Goal: Task Accomplishment & Management: Complete application form

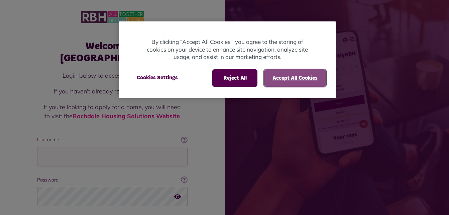
click at [286, 83] on button "Accept All Cookies" at bounding box center [295, 77] width 62 height 17
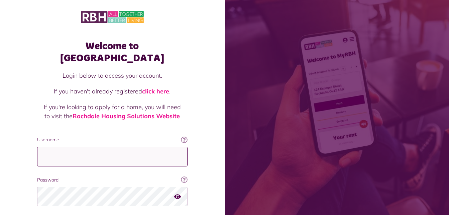
click at [106, 147] on input "Username" at bounding box center [112, 157] width 151 height 20
click at [77, 147] on input "********" at bounding box center [112, 157] width 151 height 20
type input "*"
type input "**********"
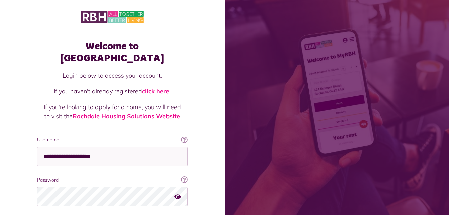
click at [179, 193] on icon "button" at bounding box center [177, 196] width 7 height 6
click at [179, 193] on icon "button" at bounding box center [178, 196] width 8 height 6
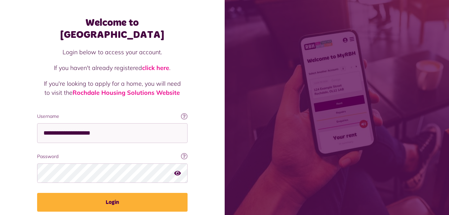
scroll to position [33, 0]
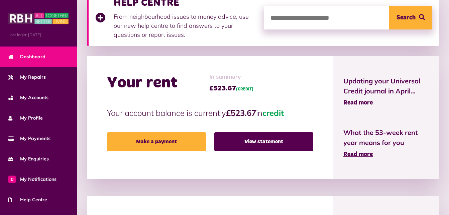
scroll to position [134, 0]
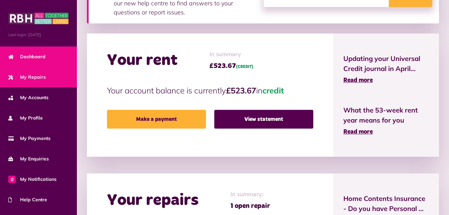
click at [30, 78] on span "My Repairs" at bounding box center [26, 77] width 37 height 7
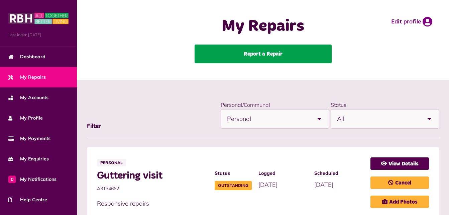
click at [272, 57] on link "Report a Repair" at bounding box center [263, 53] width 137 height 19
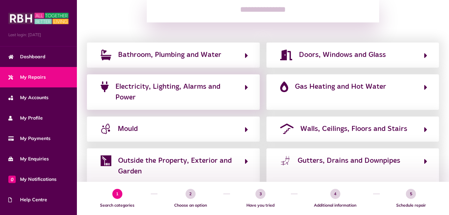
scroll to position [134, 0]
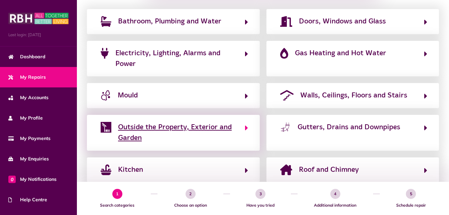
click at [212, 129] on span "Outside the Property, Exterior and Garden" at bounding box center [178, 133] width 120 height 22
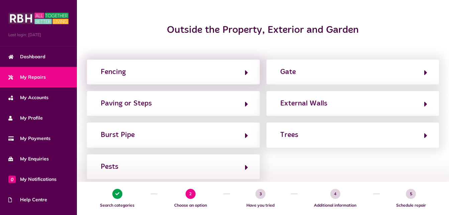
scroll to position [67, 0]
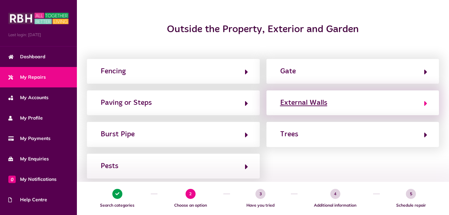
click at [426, 103] on icon "button" at bounding box center [426, 103] width 3 height 8
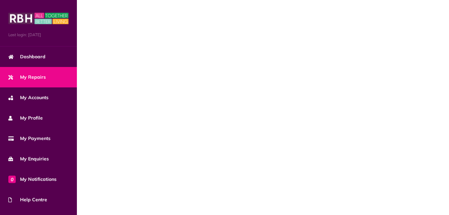
scroll to position [0, 0]
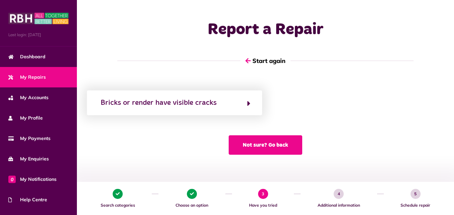
click at [273, 146] on button "Not sure? Go back" at bounding box center [266, 144] width 74 height 19
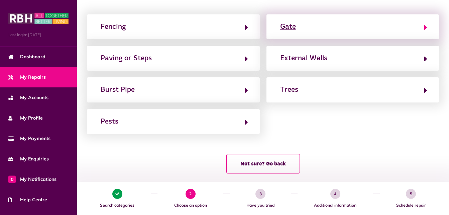
scroll to position [120, 0]
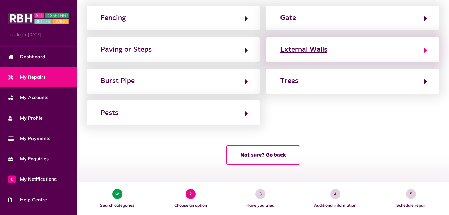
click at [425, 53] on icon "button" at bounding box center [426, 50] width 3 height 8
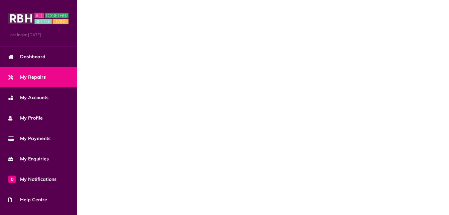
scroll to position [0, 0]
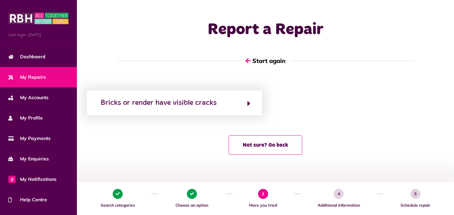
drag, startPoint x: 248, startPoint y: 104, endPoint x: 279, endPoint y: 105, distance: 31.2
click at [250, 103] on icon "button" at bounding box center [249, 103] width 3 height 8
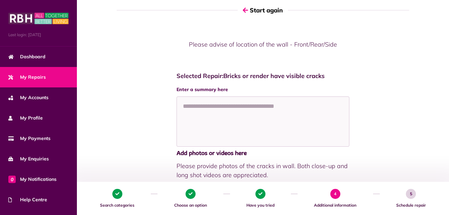
scroll to position [67, 0]
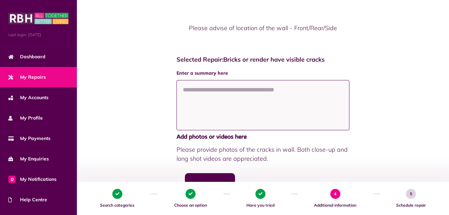
click at [303, 104] on textarea at bounding box center [263, 105] width 173 height 50
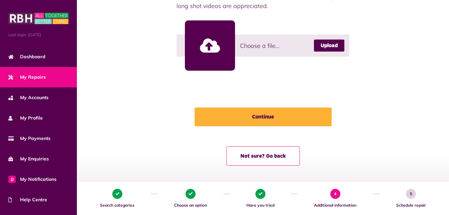
scroll to position [220, 0]
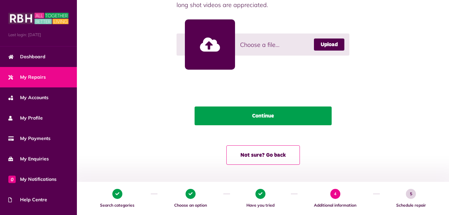
type textarea "**********"
click at [255, 121] on button "Continue" at bounding box center [263, 115] width 137 height 19
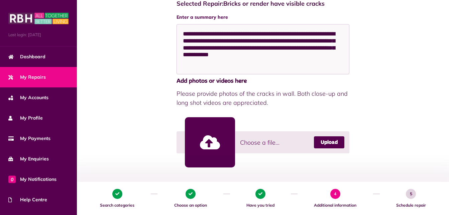
scroll to position [120, 0]
